Goal: Information Seeking & Learning: Learn about a topic

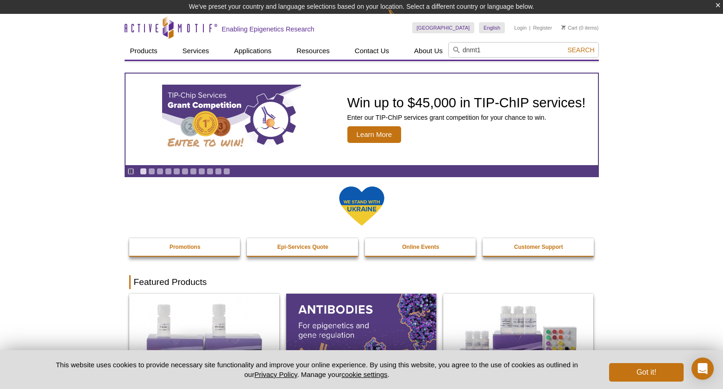
type input "dnmt1"
click at [564, 46] on button "Search" at bounding box center [580, 50] width 32 height 8
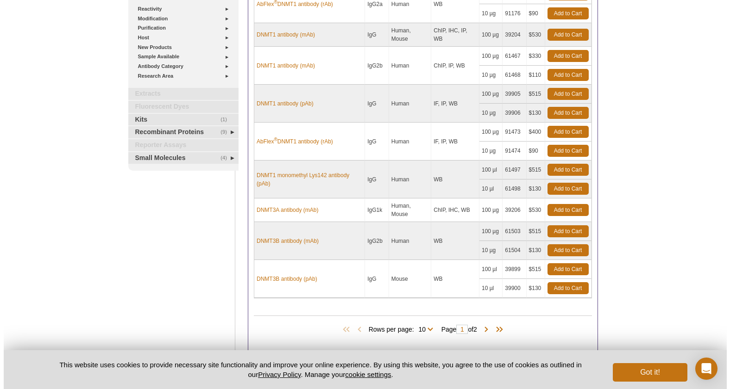
scroll to position [214, 0]
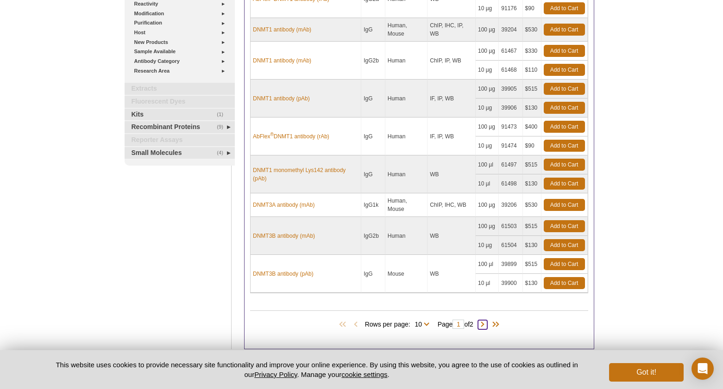
click at [484, 324] on span at bounding box center [482, 324] width 9 height 9
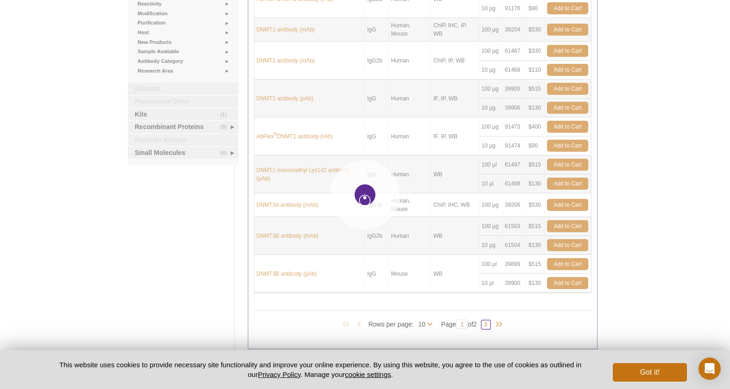
type input "2"
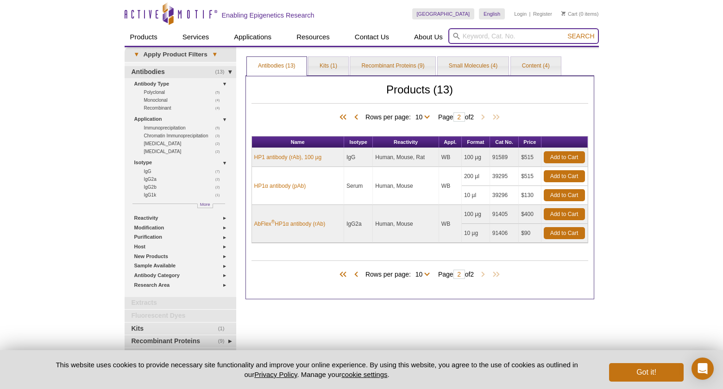
click at [477, 33] on input "search" at bounding box center [523, 36] width 150 height 16
type input "dnmt1 activity"
click at [564, 32] on button "Search" at bounding box center [580, 36] width 32 height 8
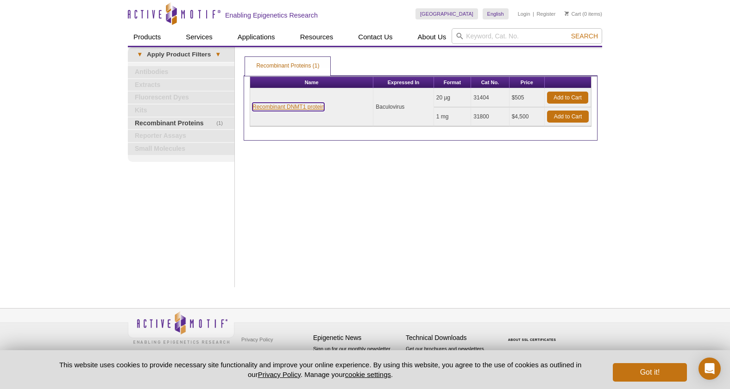
click at [298, 107] on link "Recombinant DNMT1 protein" at bounding box center [288, 107] width 72 height 8
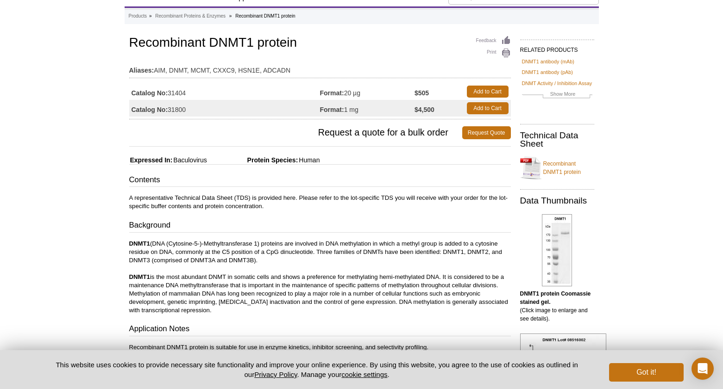
drag, startPoint x: 727, startPoint y: 51, endPoint x: 675, endPoint y: 94, distance: 67.1
click at [722, 71] on html "Active Motif Logo Enabling Epigenetics Research 0 Search Skip to content Active…" at bounding box center [361, 375] width 723 height 828
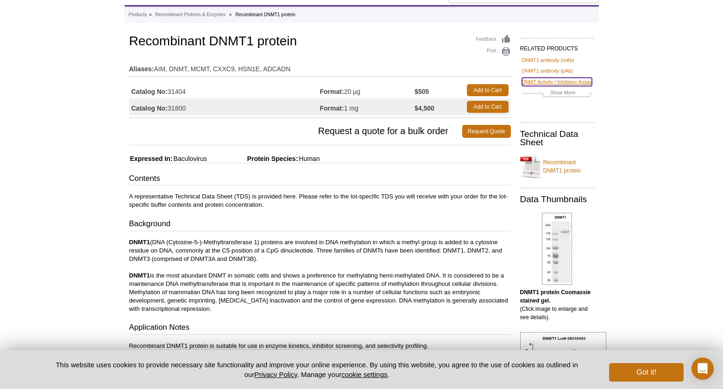
click at [547, 82] on link "DNMT Activity / Inhibition Assay" at bounding box center [557, 82] width 70 height 8
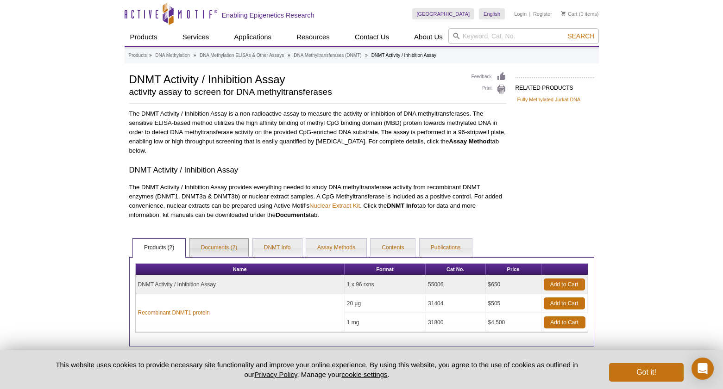
click at [212, 245] on link "Documents (2)" at bounding box center [219, 248] width 59 height 19
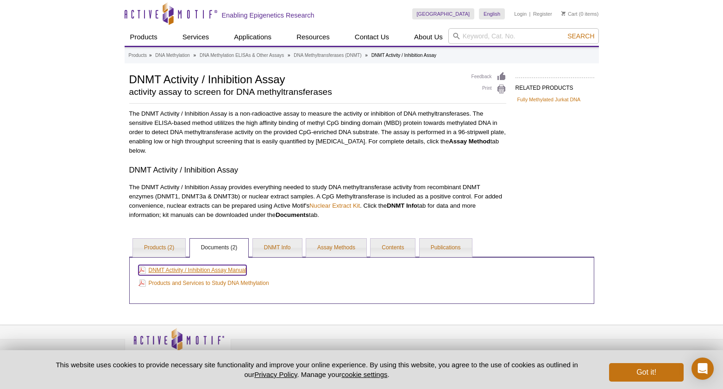
click at [219, 270] on link "DNMT Activity / Inhibition Assay Manual" at bounding box center [192, 270] width 108 height 10
